Goal: Information Seeking & Learning: Learn about a topic

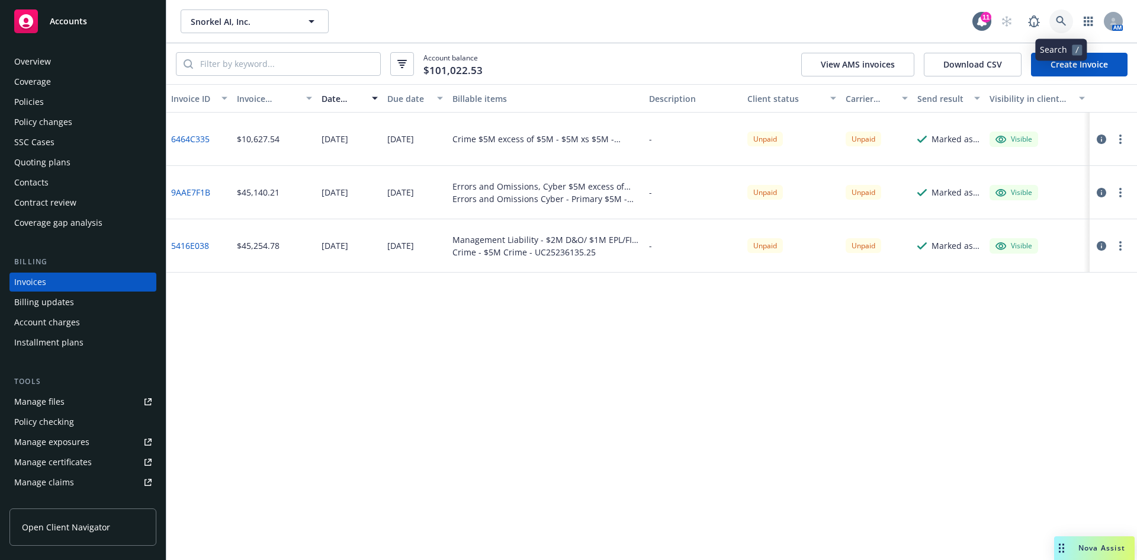
click at [1051, 20] on link at bounding box center [1061, 21] width 24 height 24
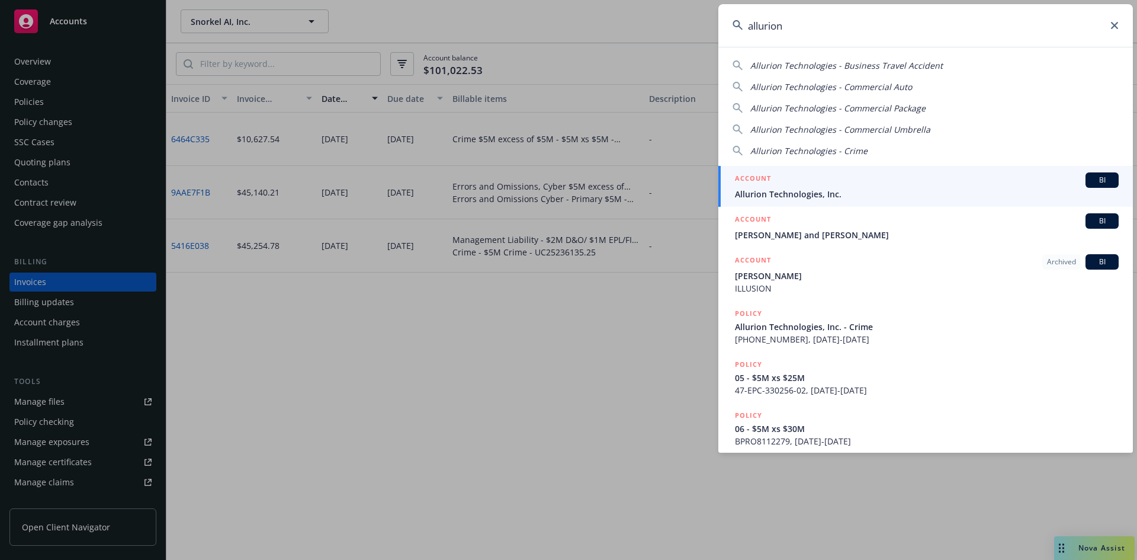
type input "allurion"
click at [795, 187] on div "ACCOUNT BI" at bounding box center [927, 179] width 384 height 15
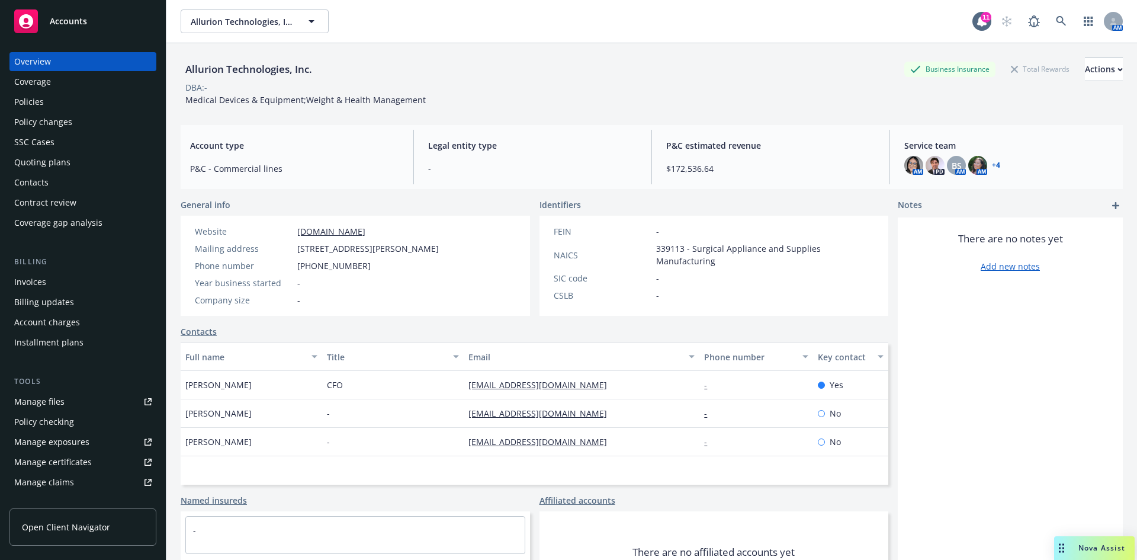
click at [54, 282] on div "Invoices" at bounding box center [82, 281] width 137 height 19
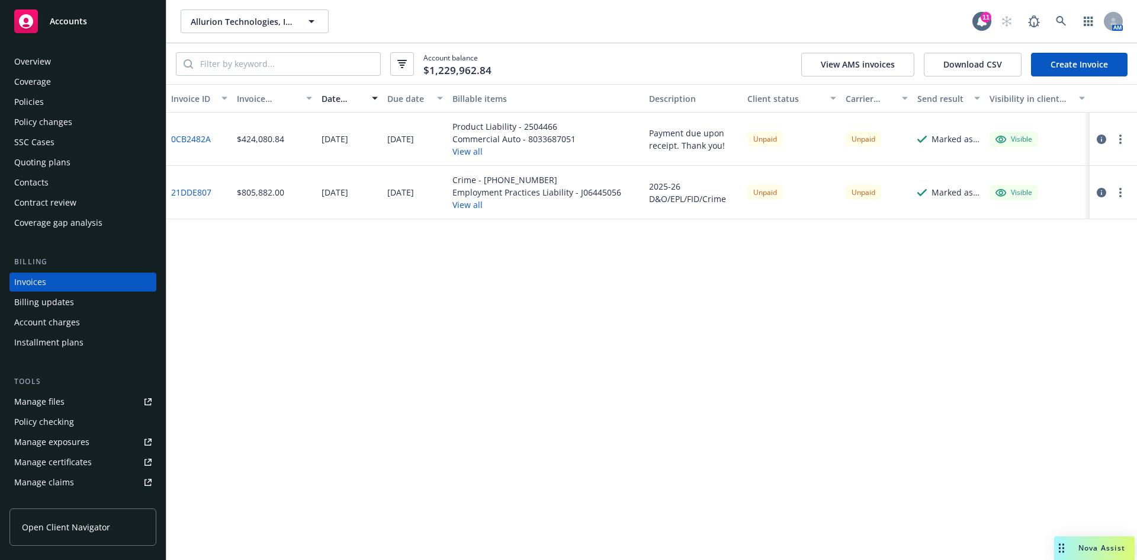
click at [579, 372] on div "Invoice ID Invoice amount Date issued Due date Billable items Description Clien…" at bounding box center [651, 322] width 971 height 476
click at [1055, 22] on link at bounding box center [1061, 21] width 24 height 24
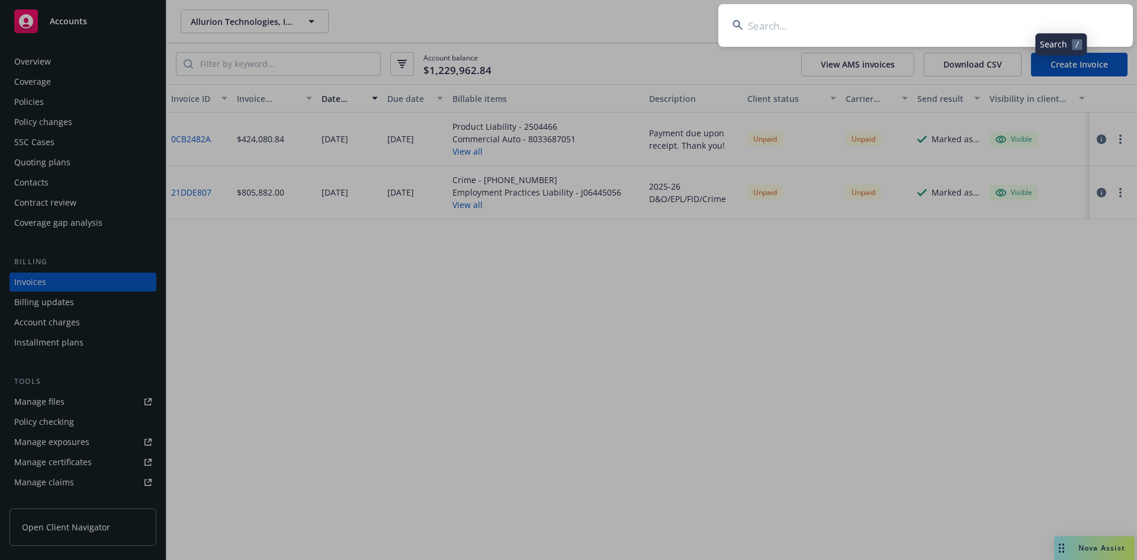
click at [856, 28] on input at bounding box center [925, 25] width 415 height 43
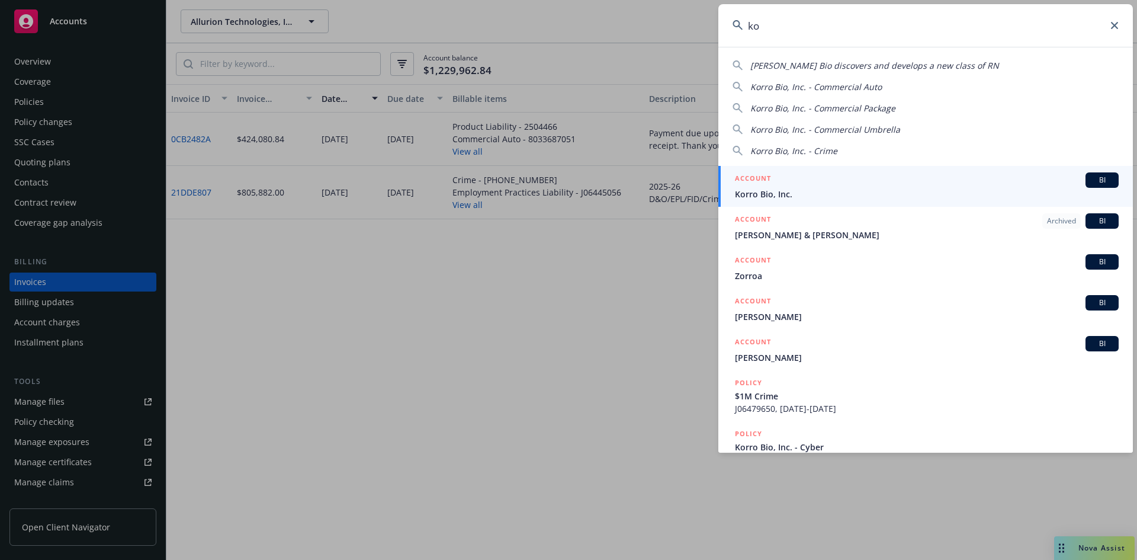
type input "k"
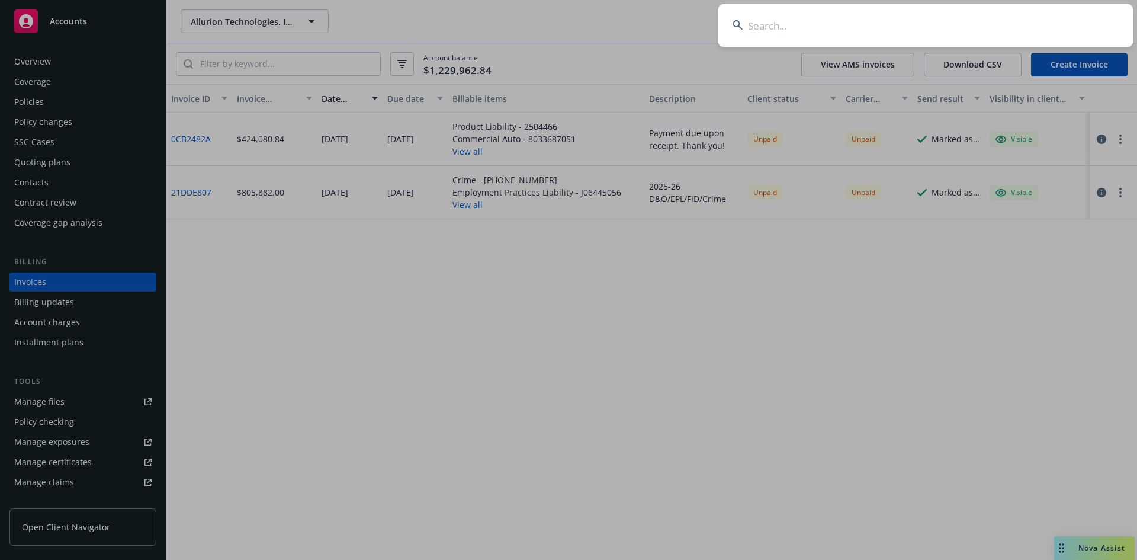
click at [812, 21] on input at bounding box center [925, 25] width 415 height 43
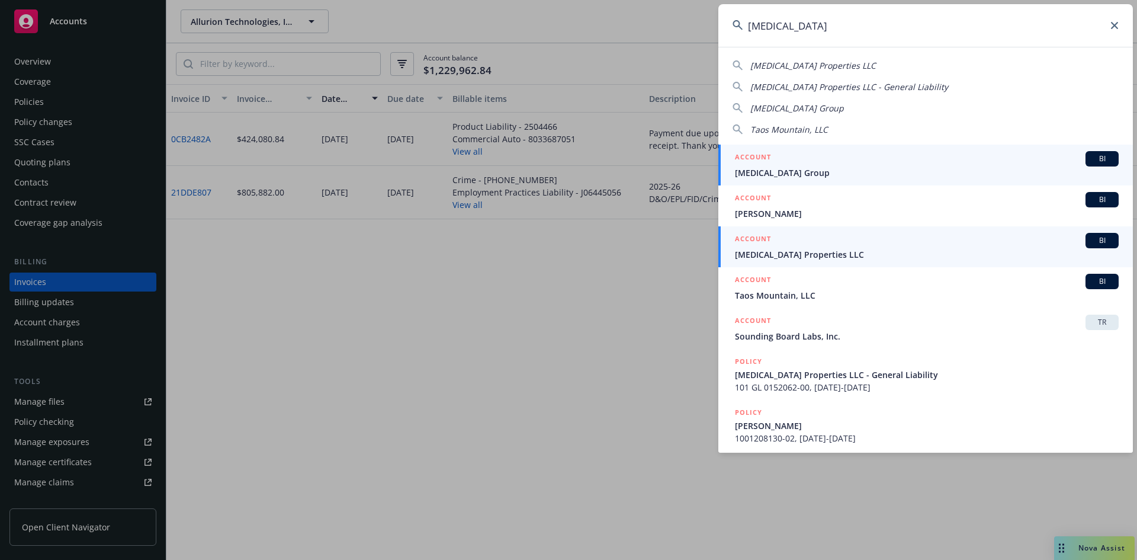
type input "[MEDICAL_DATA]"
click at [792, 253] on span "[MEDICAL_DATA] Properties LLC" at bounding box center [927, 254] width 384 height 12
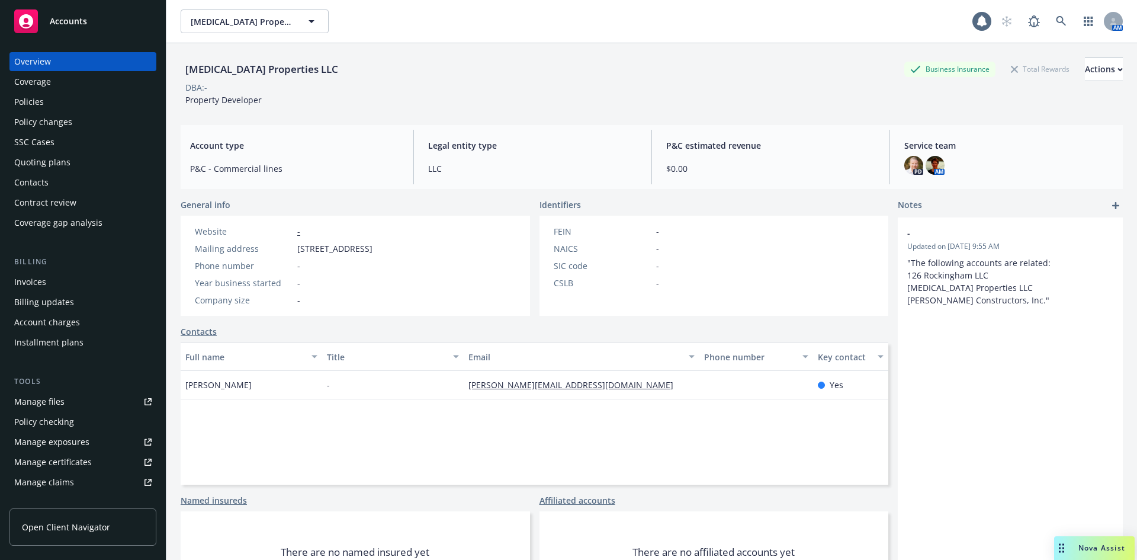
scroll to position [232, 0]
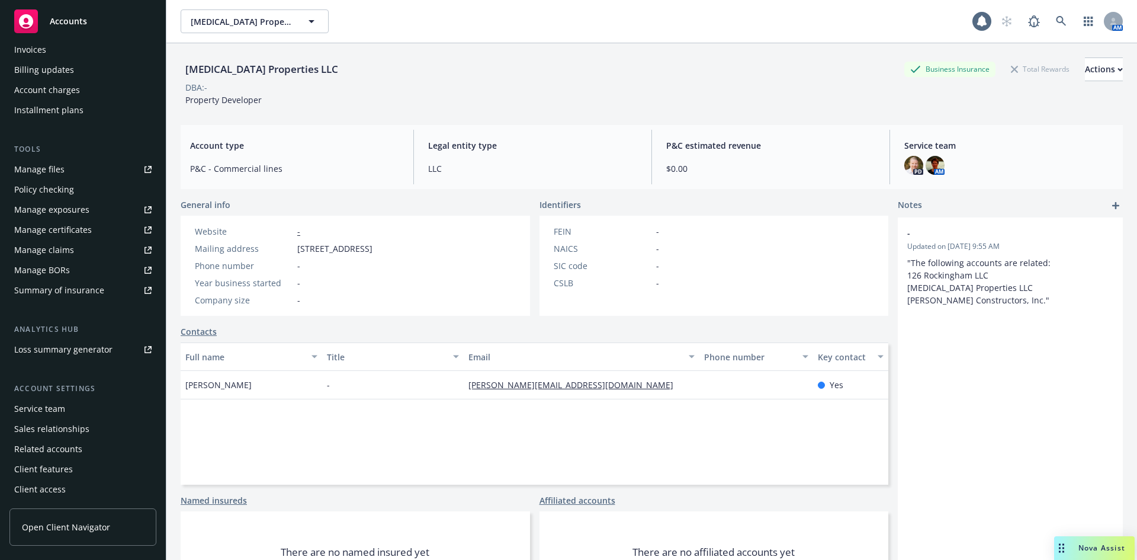
click at [63, 407] on div "Service team" at bounding box center [39, 408] width 51 height 19
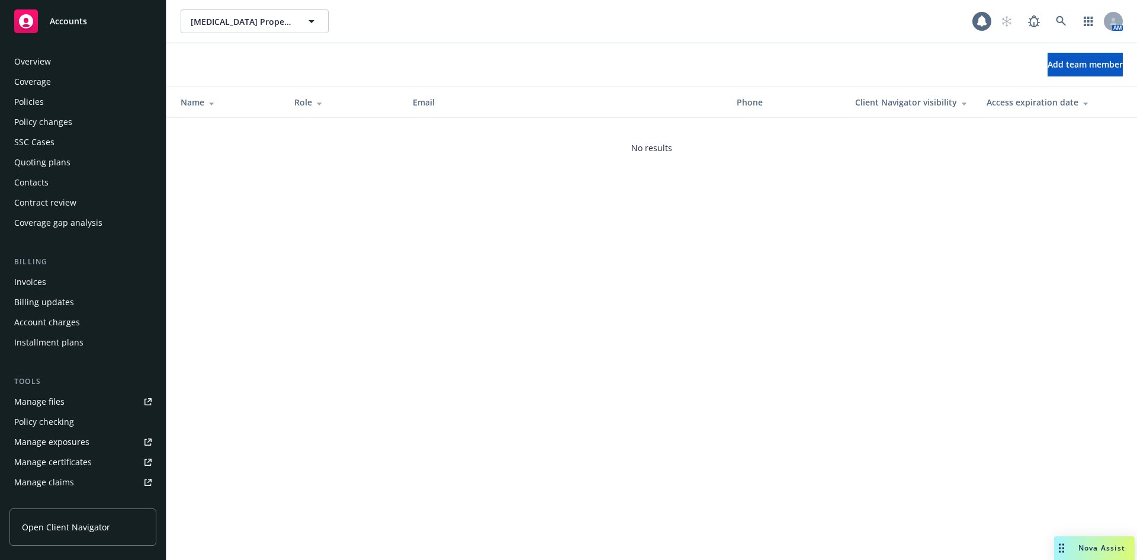
scroll to position [232, 0]
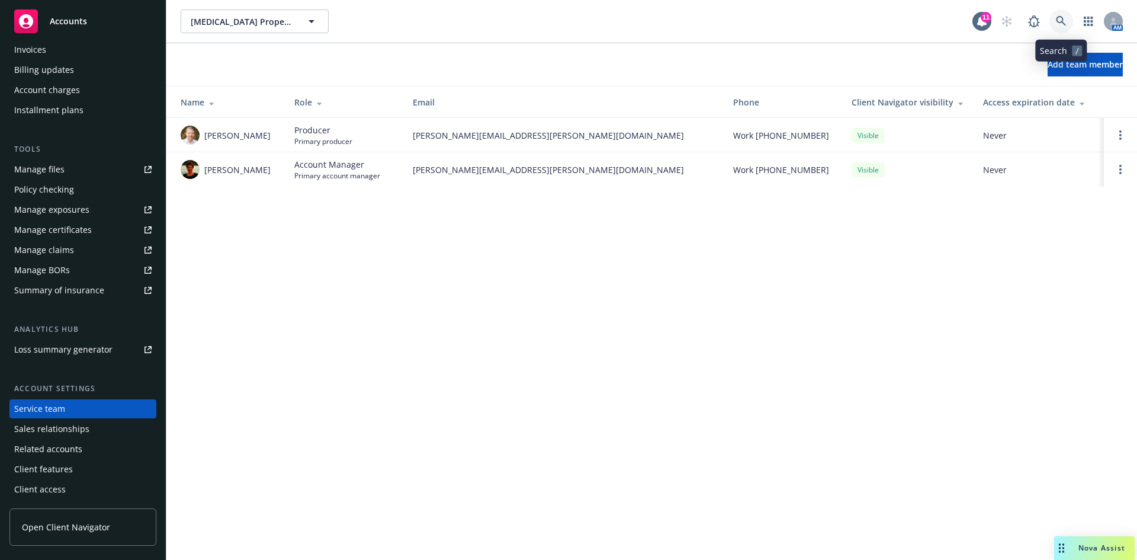
click at [1065, 17] on icon at bounding box center [1061, 21] width 11 height 11
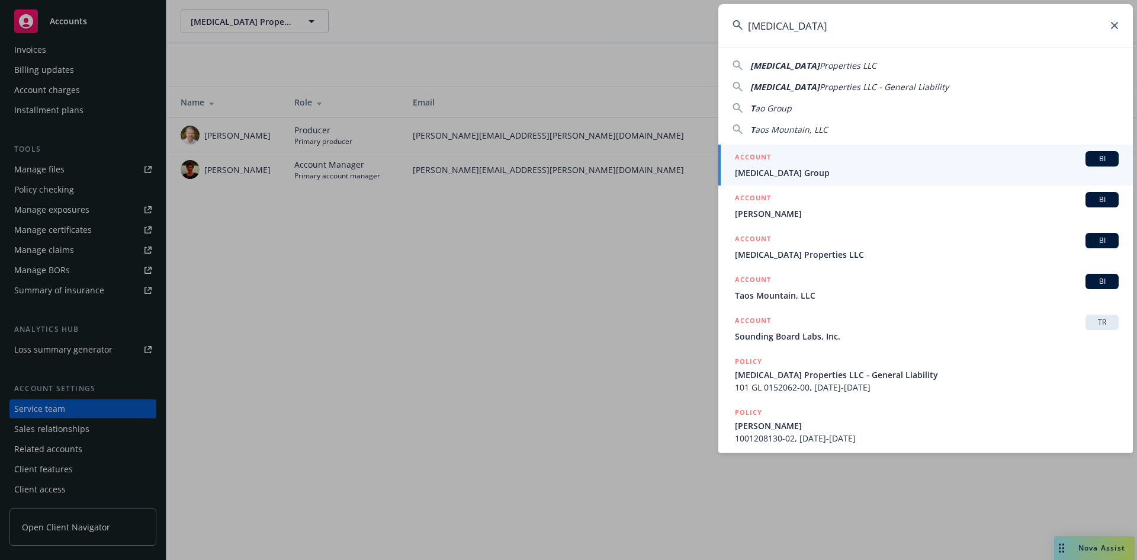
type input "[MEDICAL_DATA]"
click at [810, 162] on div "ACCOUNT BI" at bounding box center [927, 158] width 384 height 15
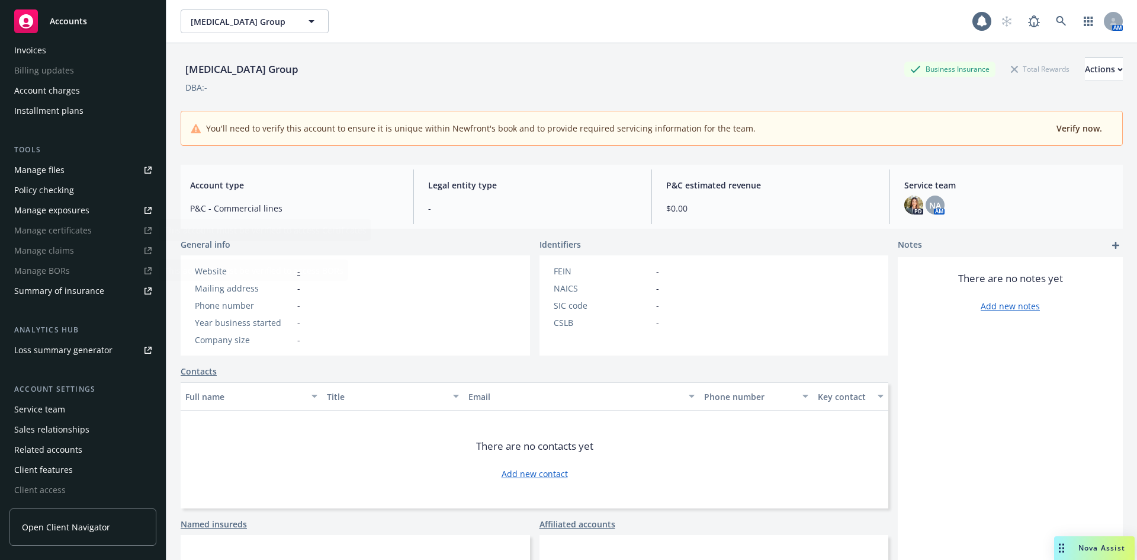
scroll to position [232, 0]
click at [77, 410] on div "Service team" at bounding box center [82, 408] width 137 height 19
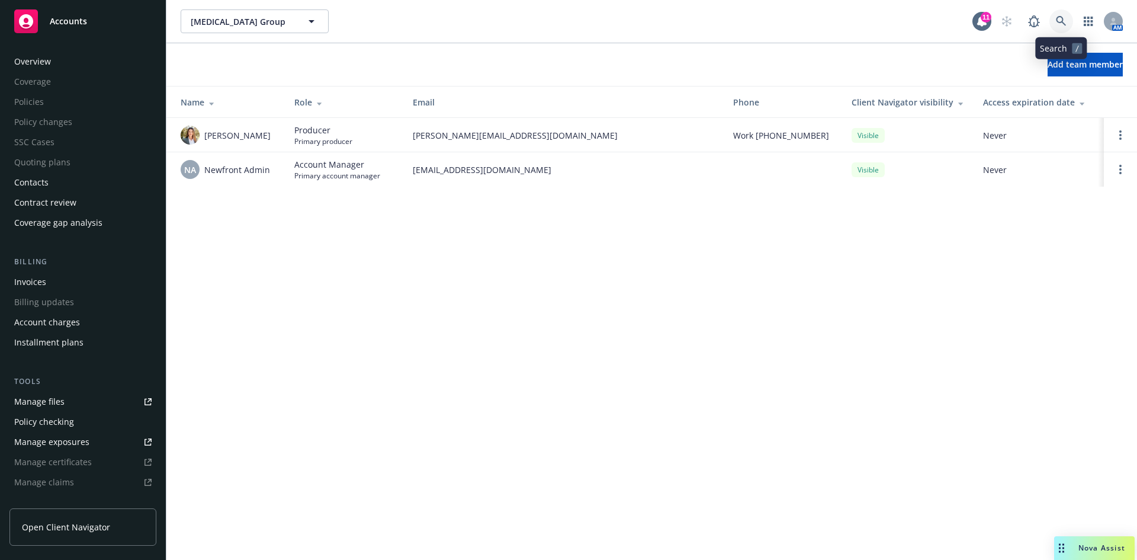
click at [1061, 22] on icon at bounding box center [1061, 21] width 10 height 10
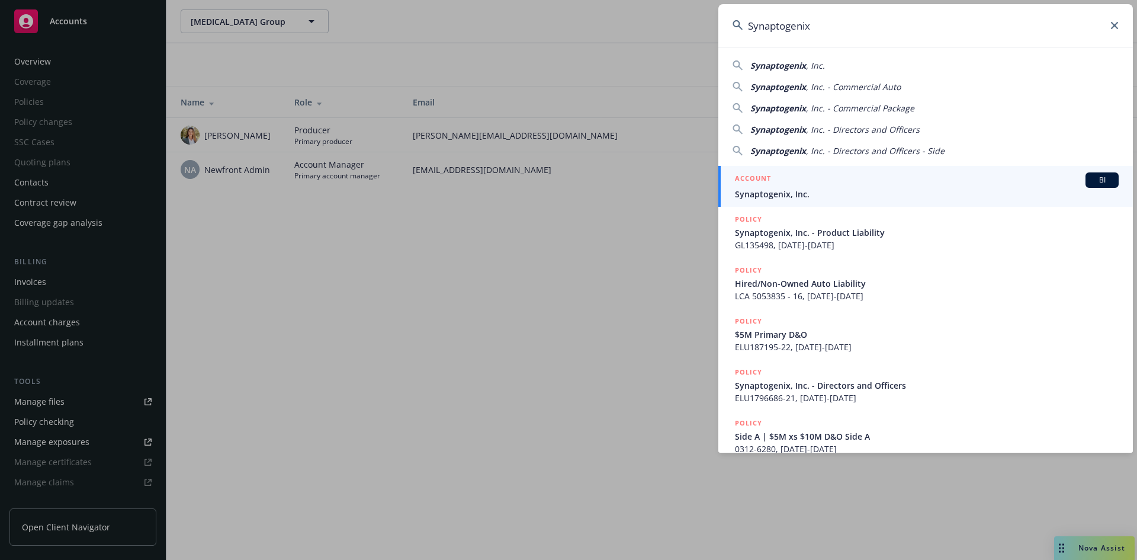
type input "Synaptogenix"
click at [824, 185] on div "ACCOUNT BI" at bounding box center [927, 179] width 384 height 15
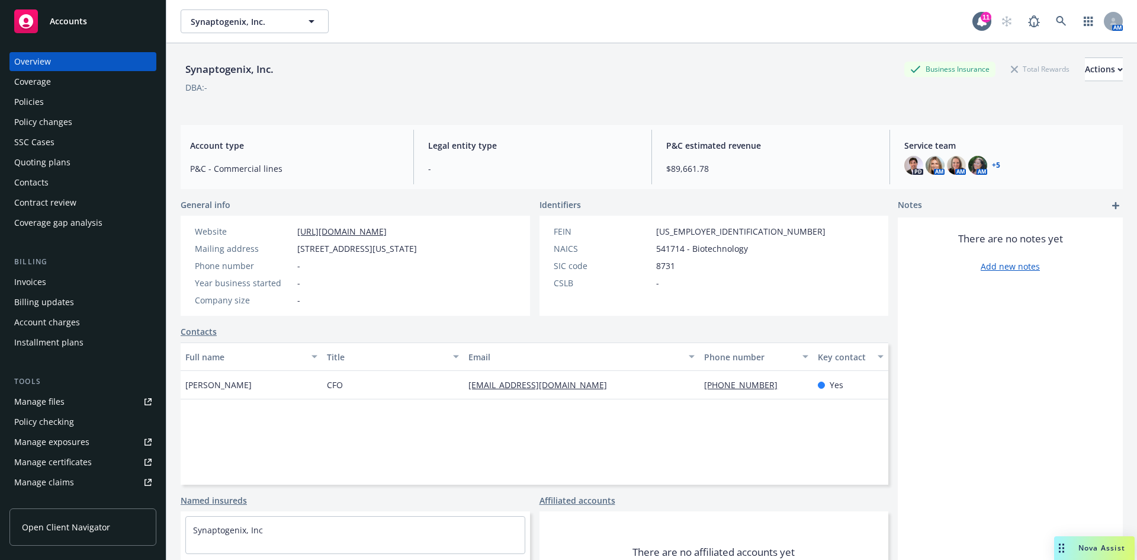
click at [236, 83] on div "DBA: -" at bounding box center [652, 87] width 942 height 12
click at [271, 72] on div "Synaptogenix, Inc." at bounding box center [230, 69] width 98 height 15
drag, startPoint x: 277, startPoint y: 68, endPoint x: 176, endPoint y: 72, distance: 100.1
click at [176, 72] on div "Synaptogenix, Inc. Business Insurance Total Rewards Actions DBA: - Account type…" at bounding box center [651, 323] width 971 height 560
click at [26, 91] on div "Coverage" at bounding box center [32, 81] width 37 height 19
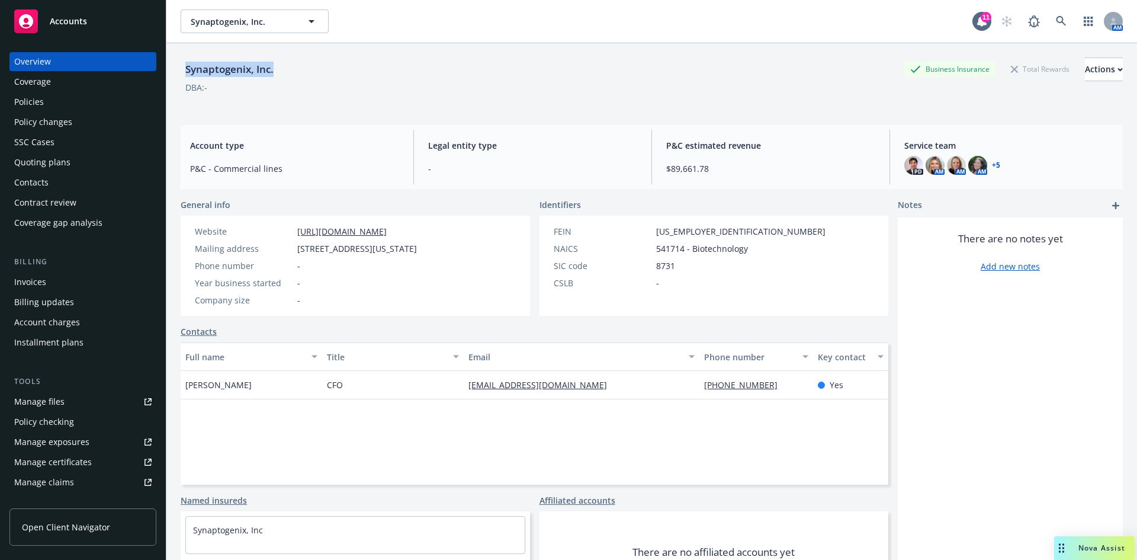
click at [39, 102] on div "Policies" at bounding box center [29, 101] width 30 height 19
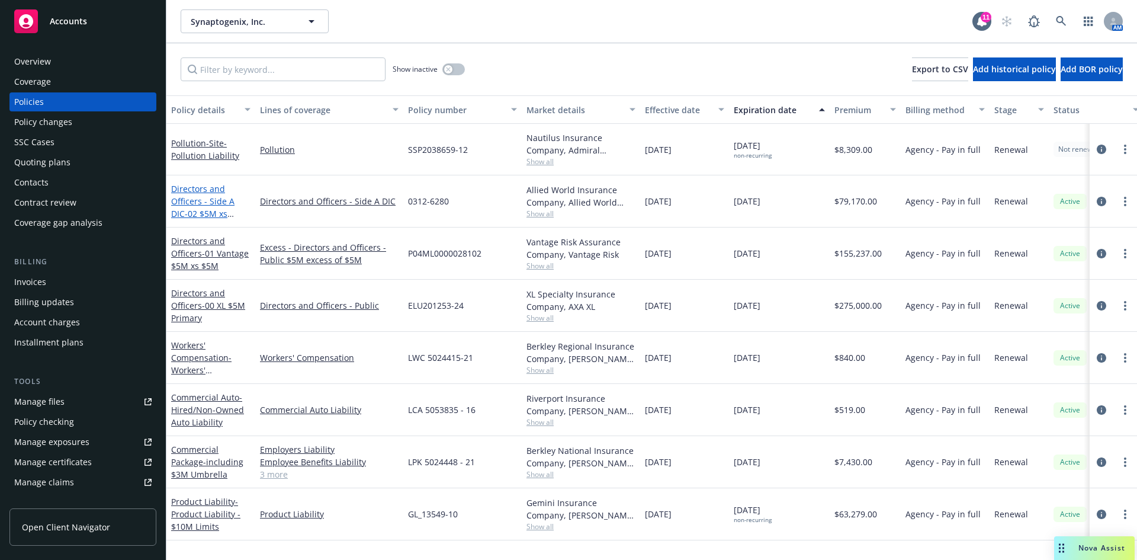
click at [204, 213] on span "- 02 $5M xs $10M D&O Side A" at bounding box center [206, 220] width 70 height 24
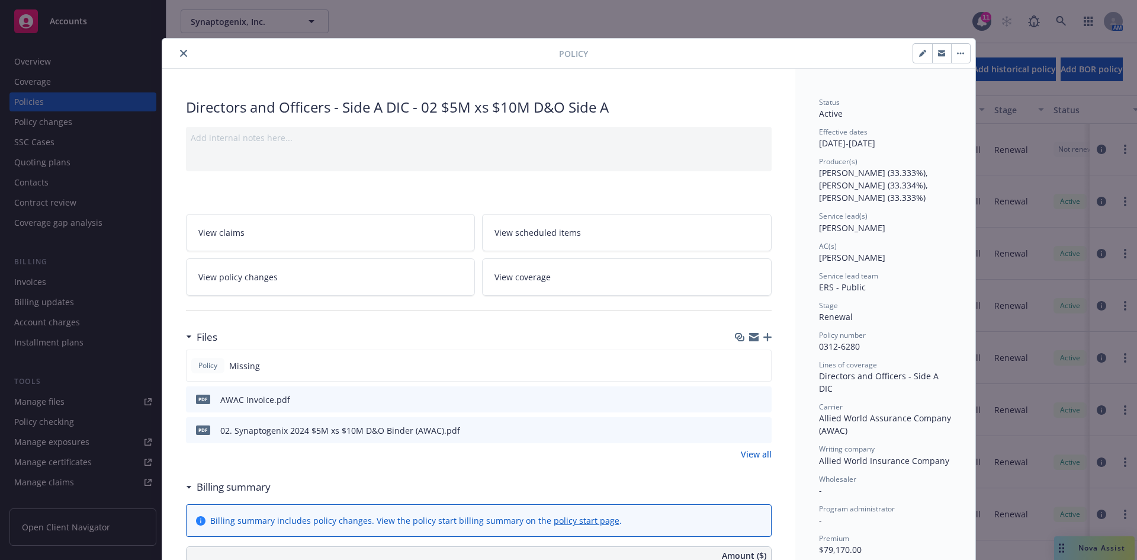
click at [756, 430] on icon "preview file" at bounding box center [760, 429] width 11 height 8
click at [180, 55] on icon "close" at bounding box center [183, 53] width 7 height 7
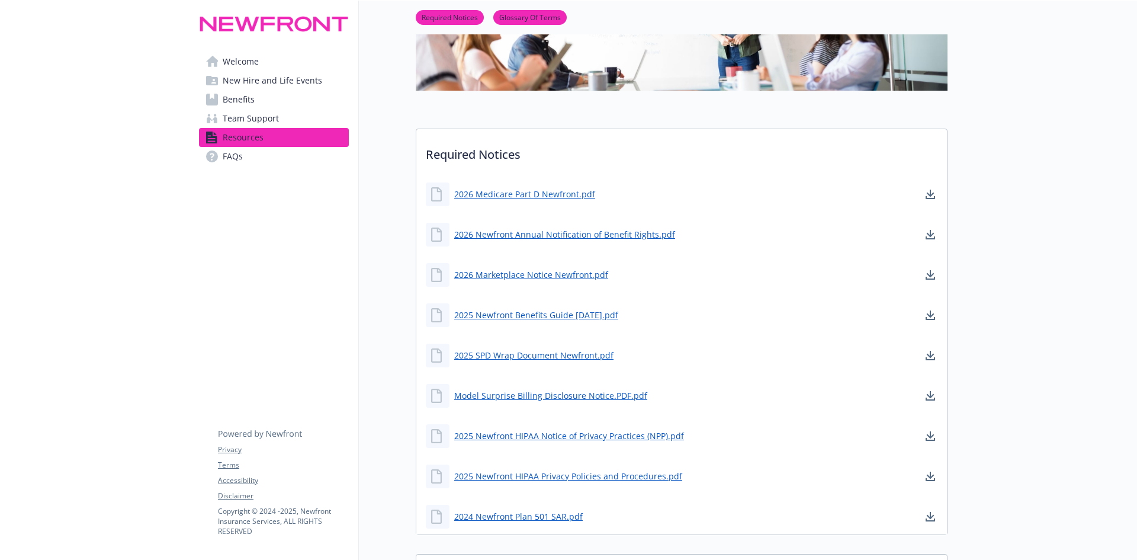
scroll to position [174, 0]
